Goal: Information Seeking & Learning: Learn about a topic

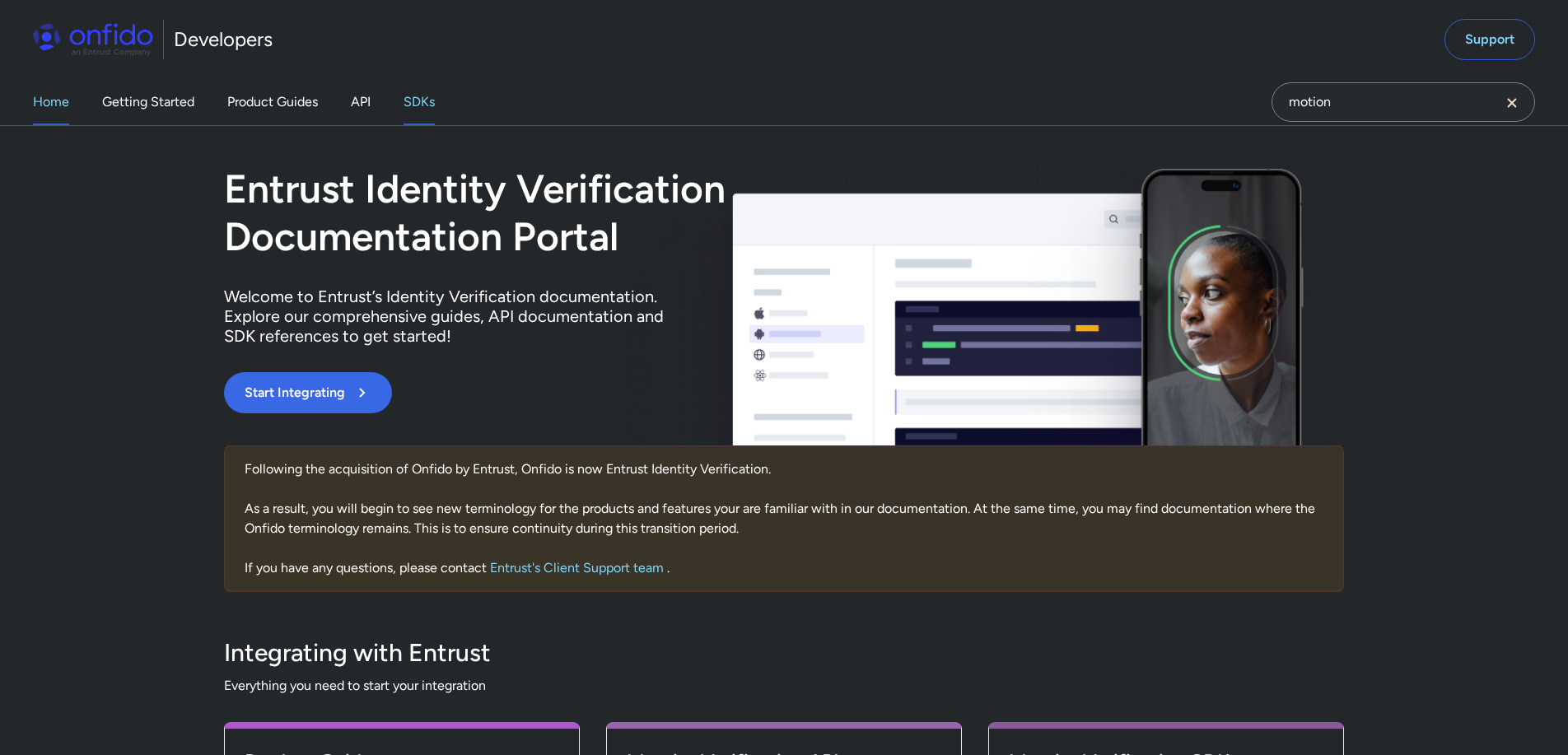
click at [433, 113] on link "SDKs" at bounding box center [419, 102] width 31 height 46
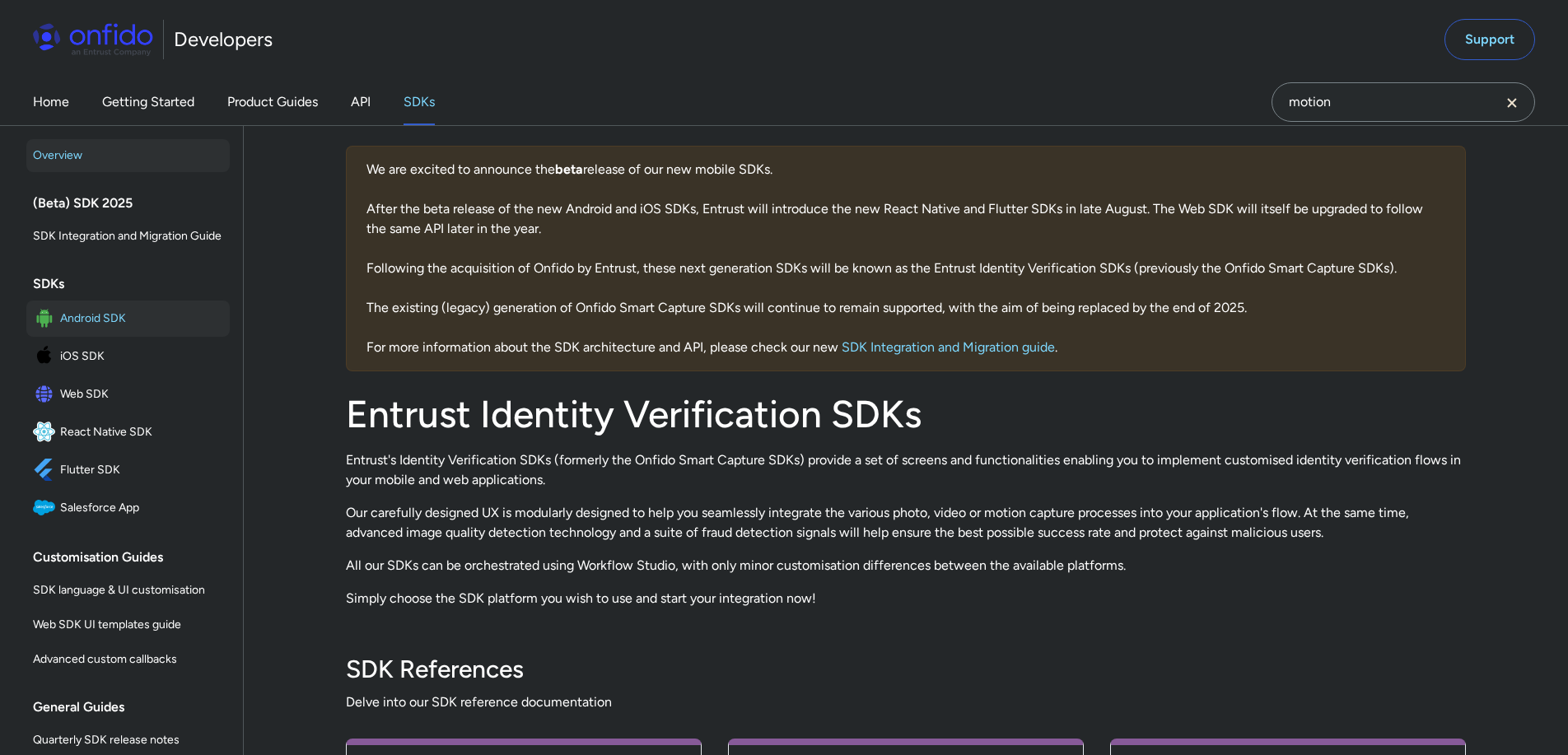
click at [160, 331] on span "Android SDK" at bounding box center [141, 318] width 163 height 23
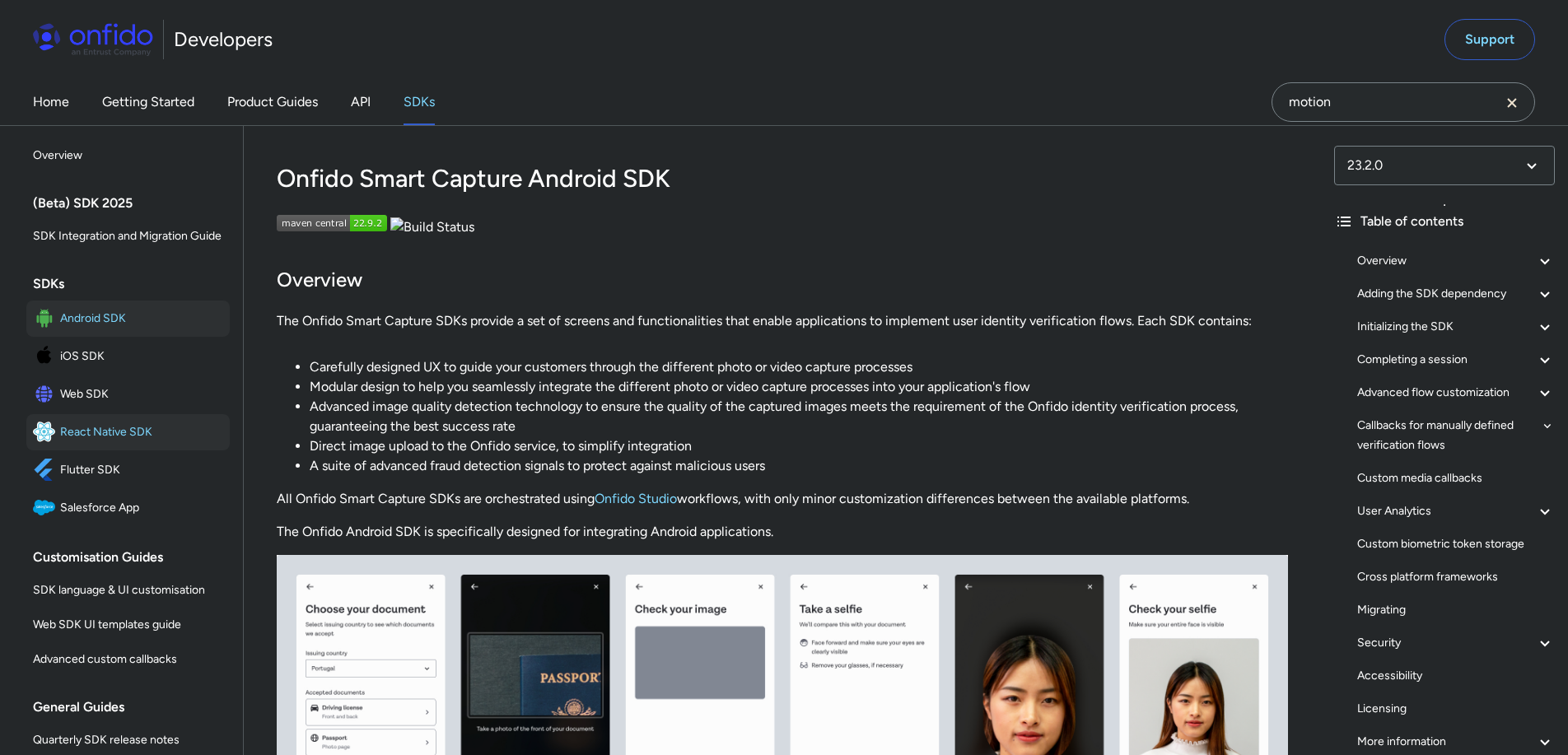
click at [83, 434] on link "React Native SDK" at bounding box center [127, 433] width 203 height 36
click at [82, 406] on span "Web SDK" at bounding box center [141, 394] width 163 height 23
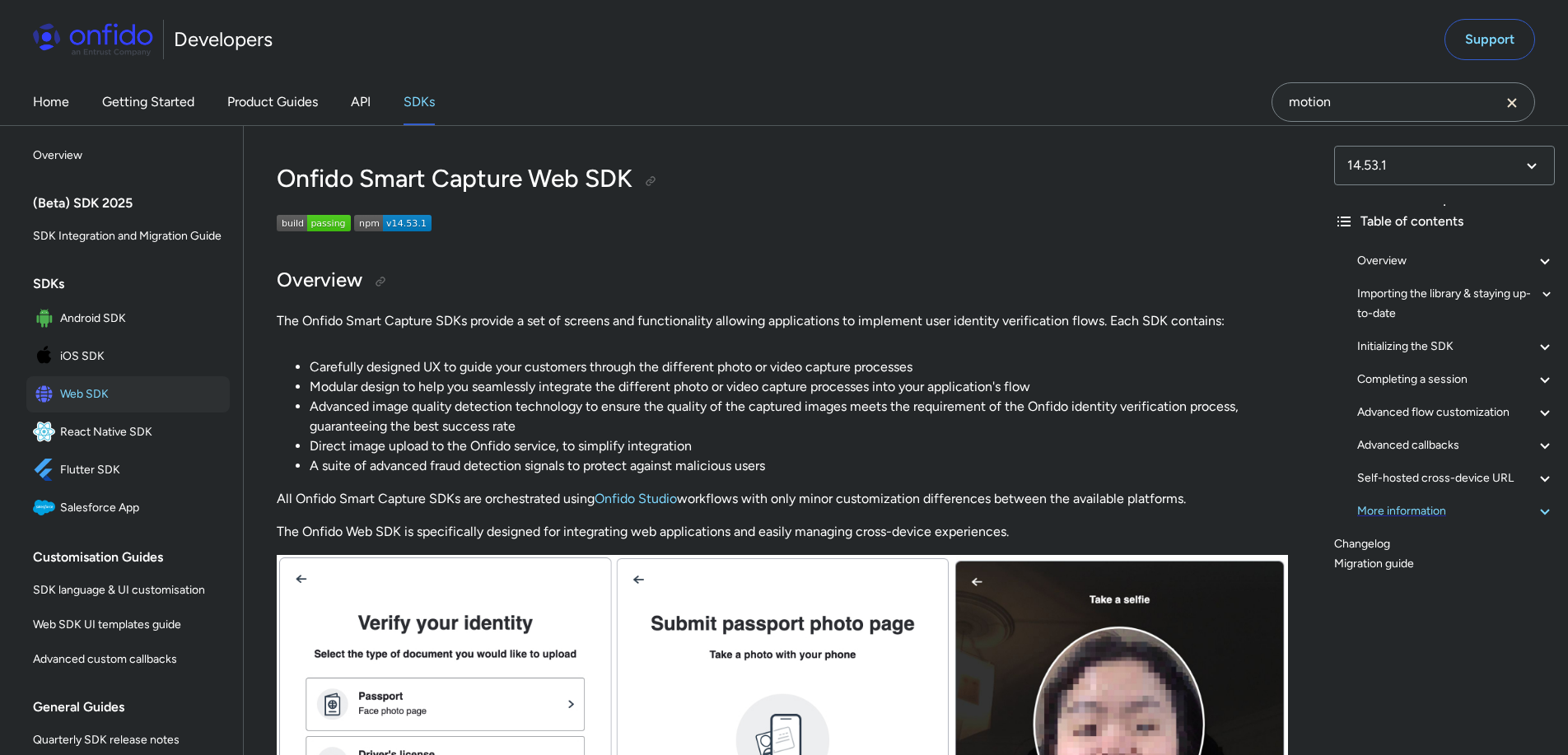
click at [1428, 515] on div "More information" at bounding box center [1456, 512] width 198 height 20
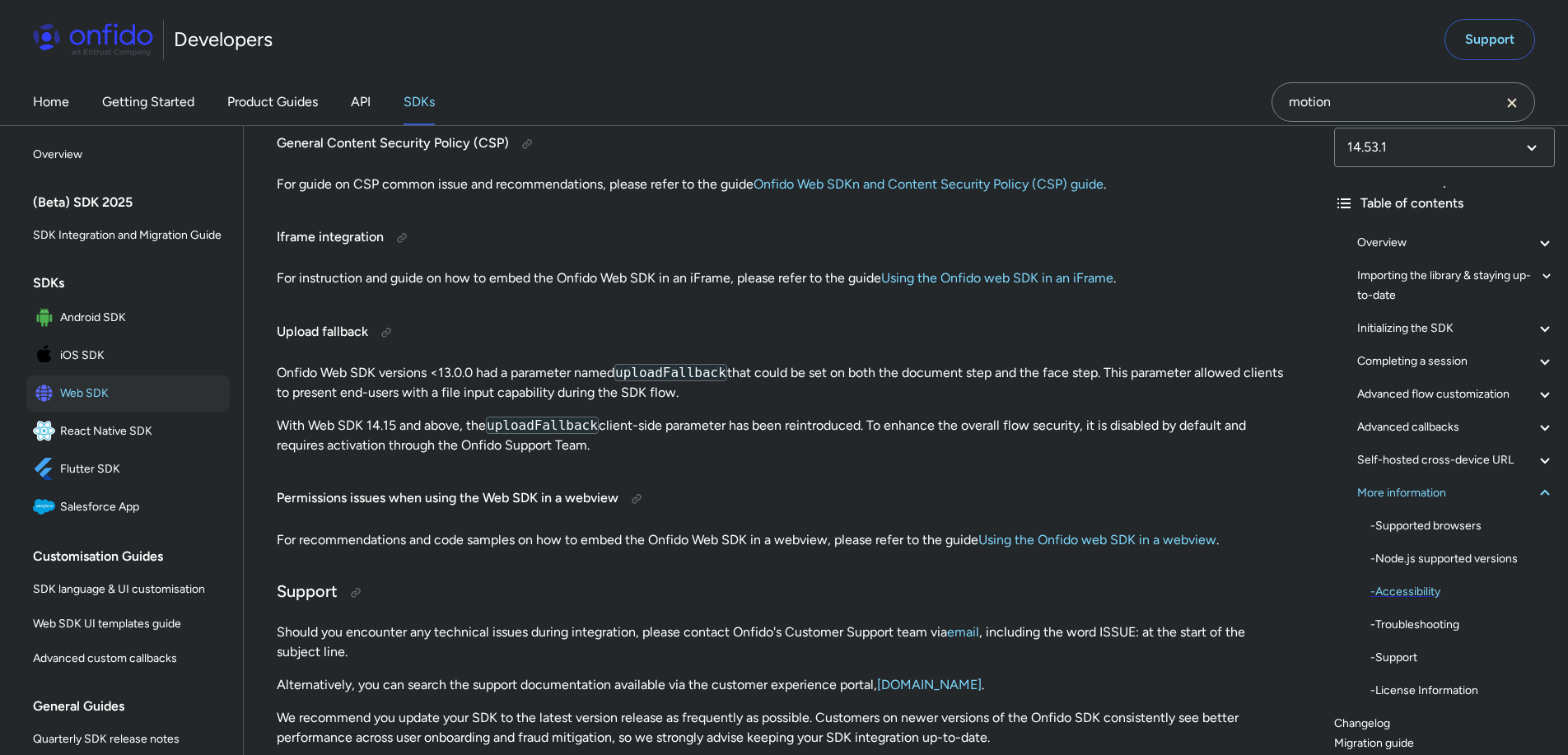
scroll to position [82, 0]
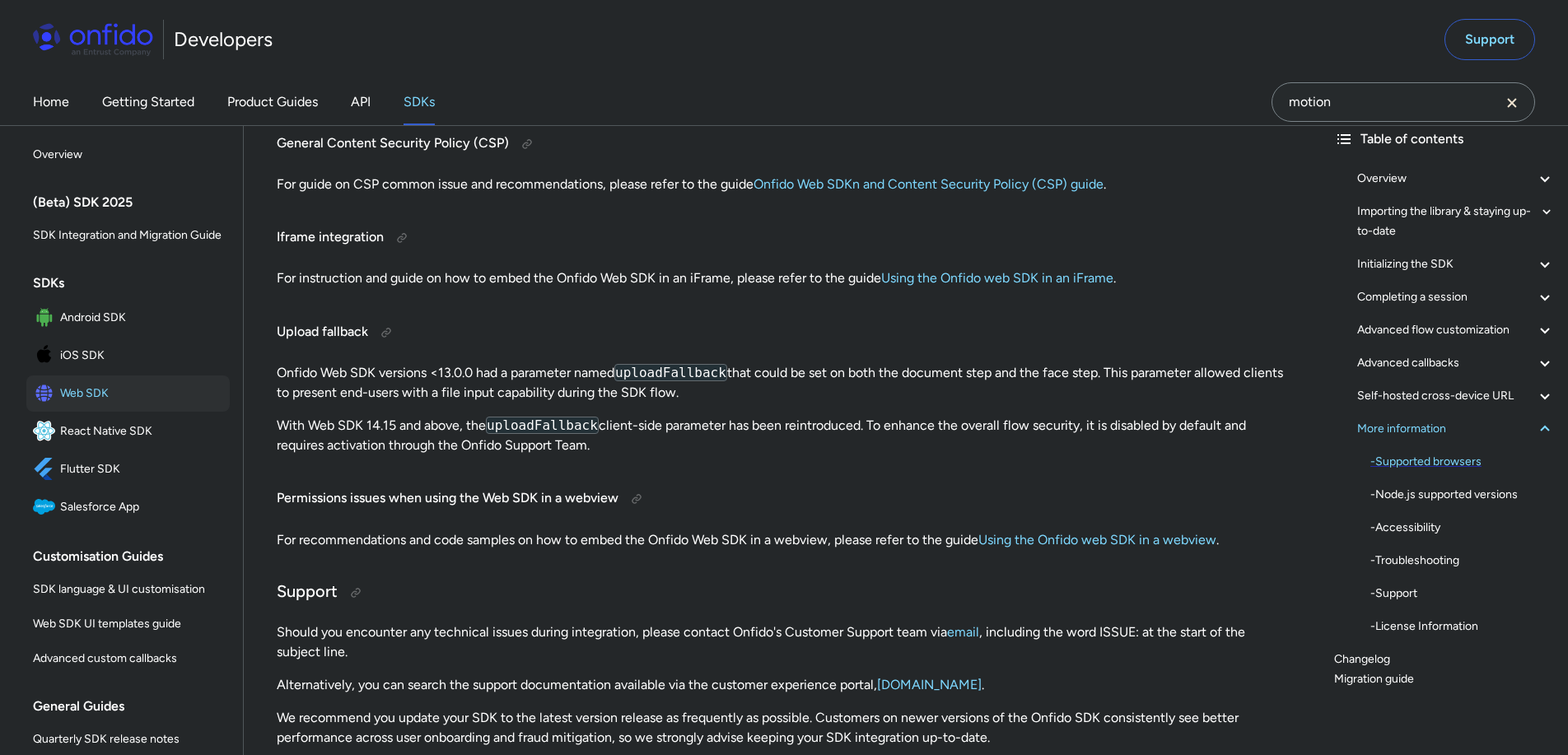
click at [1469, 465] on div "- Supported browsers" at bounding box center [1462, 463] width 185 height 20
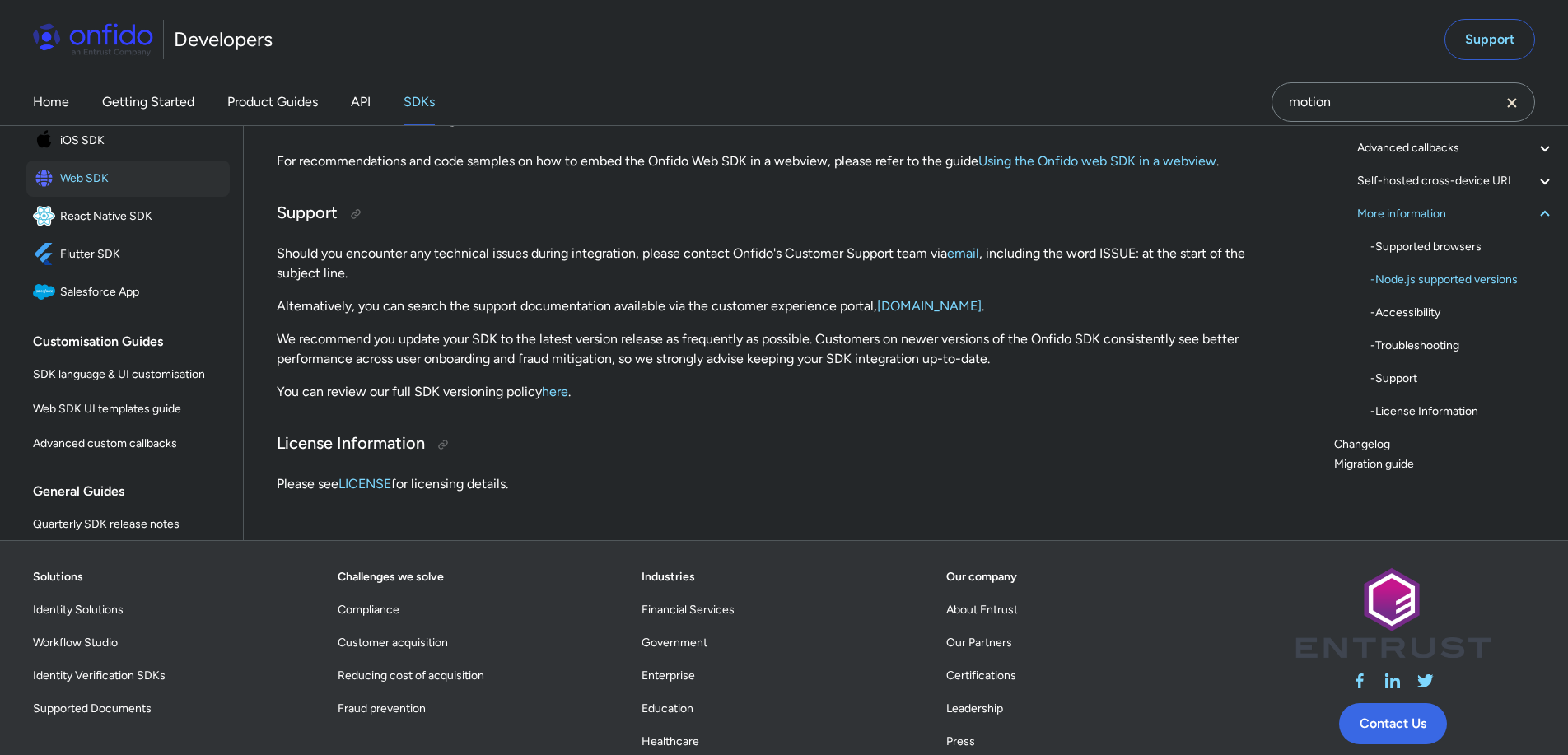
scroll to position [44178, 0]
